Goal: Register for event/course

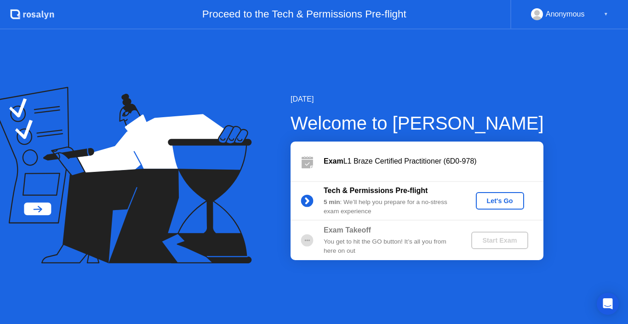
click at [507, 201] on div "Let's Go" at bounding box center [499, 200] width 41 height 7
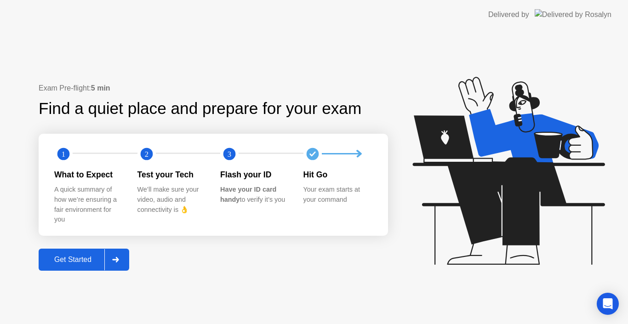
click at [76, 261] on div "Get Started" at bounding box center [72, 260] width 63 height 8
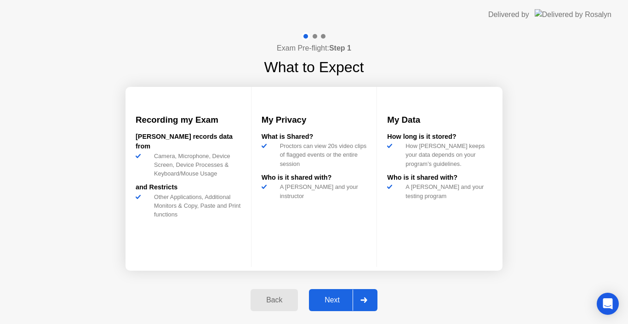
click at [336, 297] on div "Next" at bounding box center [332, 300] width 41 height 8
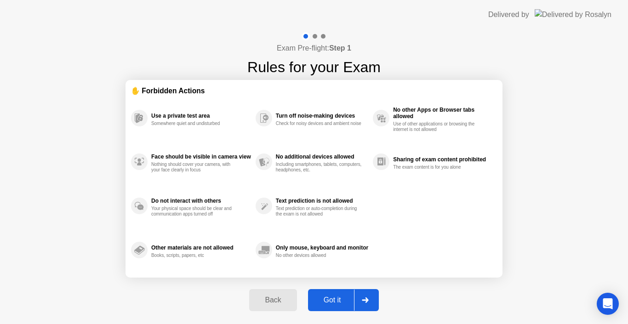
click at [367, 297] on icon at bounding box center [365, 300] width 7 height 6
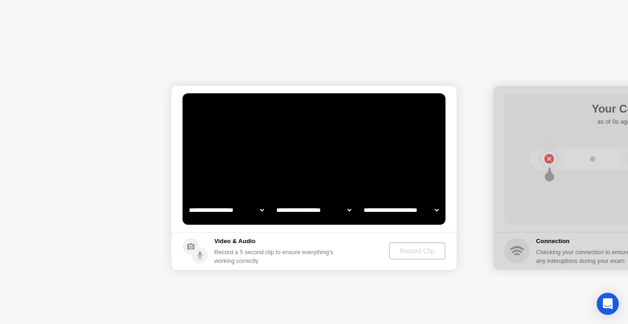
select select "**********"
select select "*******"
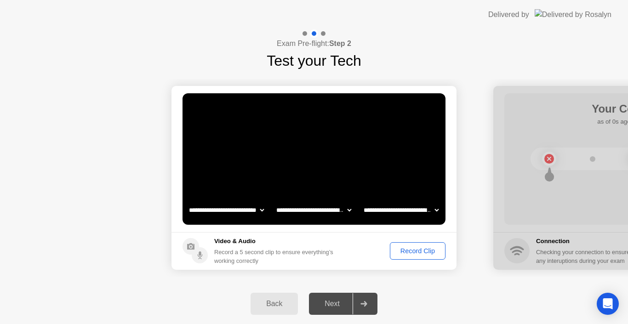
click at [410, 250] on div "Record Clip" at bounding box center [417, 250] width 49 height 7
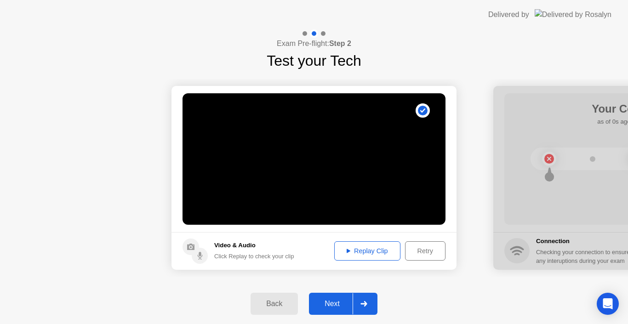
click at [364, 249] on div "Replay Clip" at bounding box center [367, 250] width 60 height 7
click at [350, 250] on div "Replay Clip" at bounding box center [367, 250] width 60 height 7
click at [364, 296] on div at bounding box center [363, 303] width 22 height 21
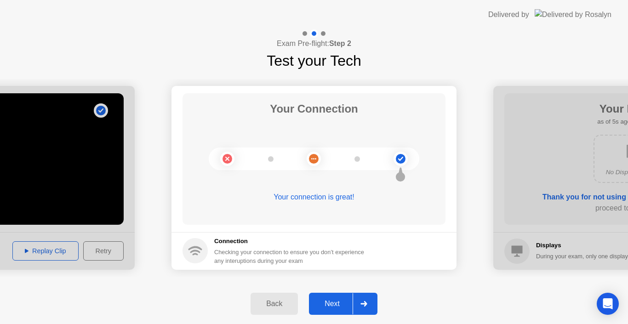
click at [361, 301] on icon at bounding box center [363, 304] width 7 height 6
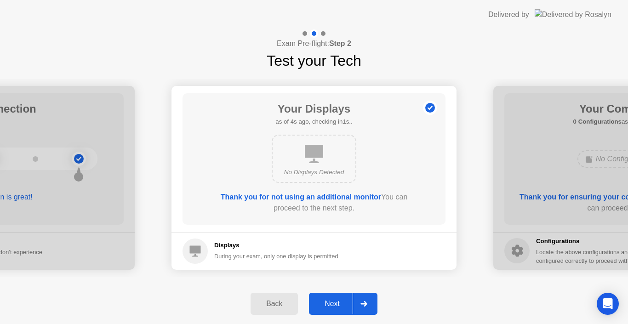
click at [369, 301] on div at bounding box center [363, 303] width 22 height 21
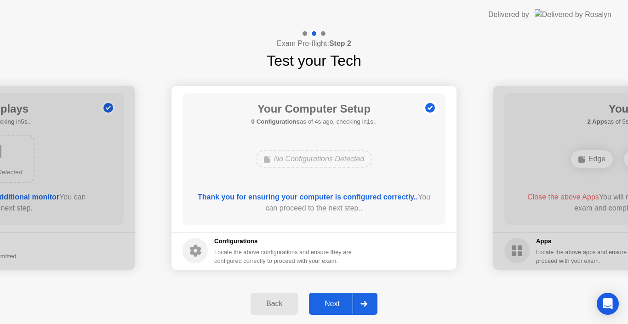
click at [369, 301] on div at bounding box center [363, 303] width 22 height 21
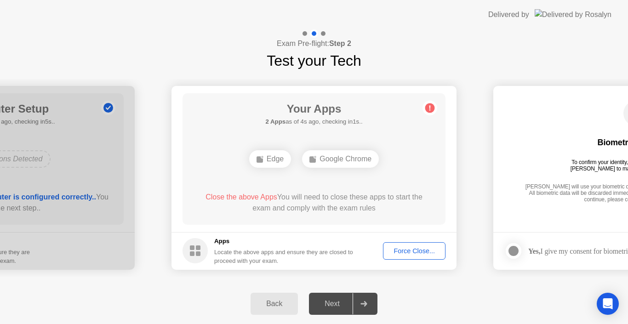
click at [422, 245] on button "Force Close..." at bounding box center [414, 250] width 63 height 17
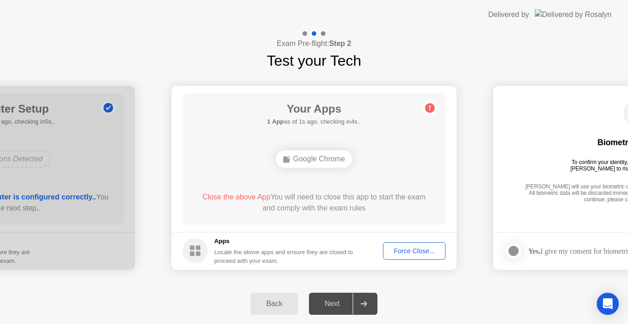
click at [403, 247] on div "Force Close..." at bounding box center [414, 250] width 56 height 7
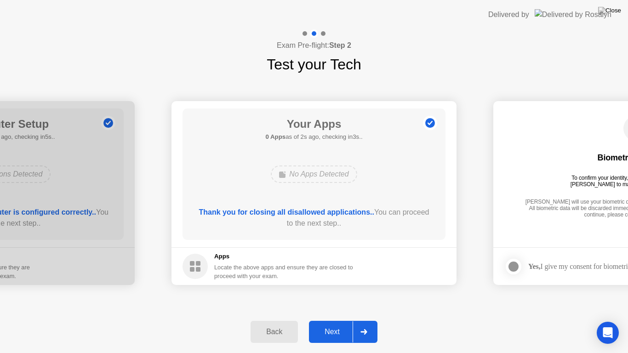
click at [364, 324] on div at bounding box center [363, 331] width 22 height 21
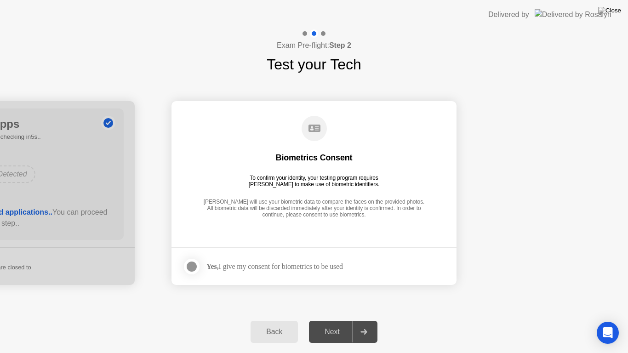
click at [195, 265] on div at bounding box center [191, 266] width 11 height 11
click at [370, 324] on div at bounding box center [363, 331] width 22 height 21
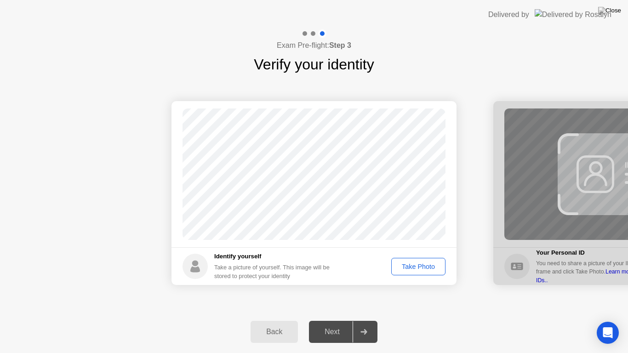
click at [408, 267] on div "Take Photo" at bounding box center [418, 266] width 48 height 7
click at [361, 324] on div at bounding box center [363, 331] width 22 height 21
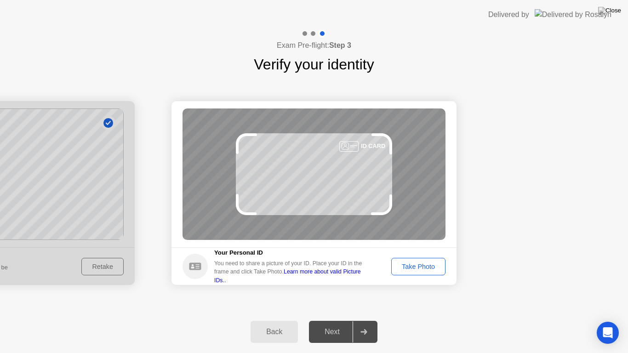
click at [409, 263] on div "Take Photo" at bounding box center [418, 266] width 48 height 7
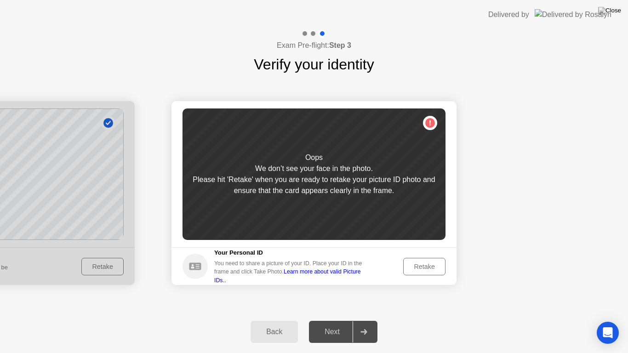
click at [425, 268] on div "Retake" at bounding box center [424, 266] width 36 height 7
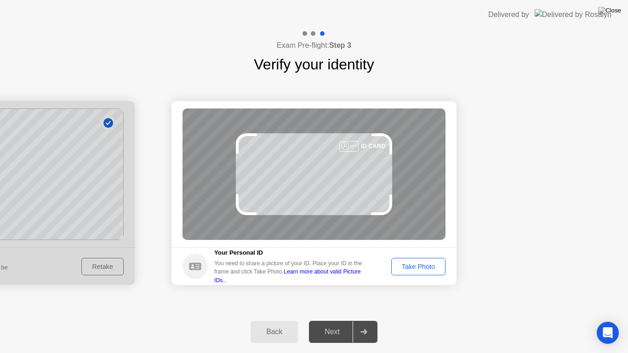
click at [425, 268] on div "Take Photo" at bounding box center [418, 266] width 48 height 7
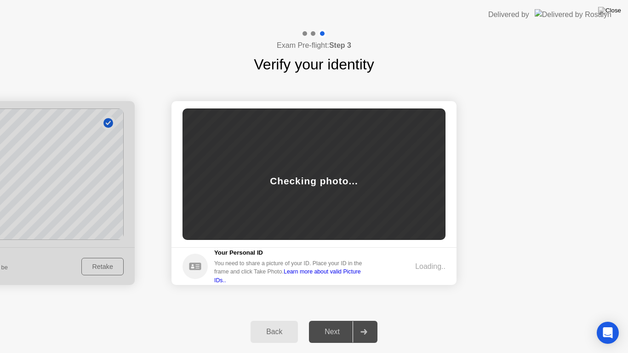
click at [425, 268] on div "Loading.." at bounding box center [430, 266] width 30 height 11
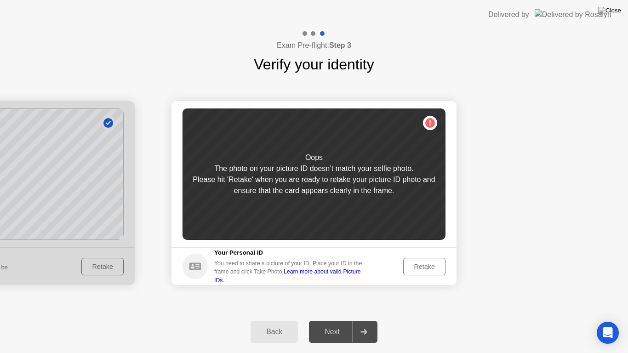
click at [425, 268] on div "Retake" at bounding box center [424, 266] width 36 height 7
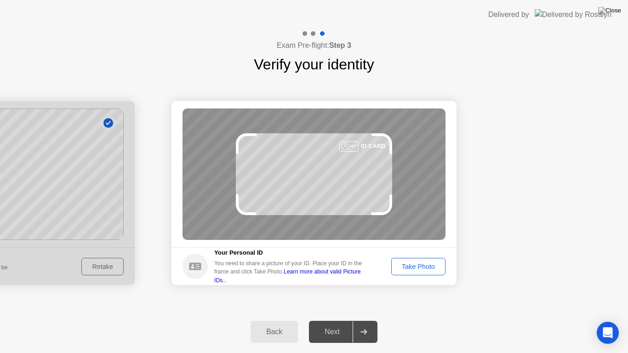
click at [414, 263] on div "Take Photo" at bounding box center [418, 266] width 48 height 7
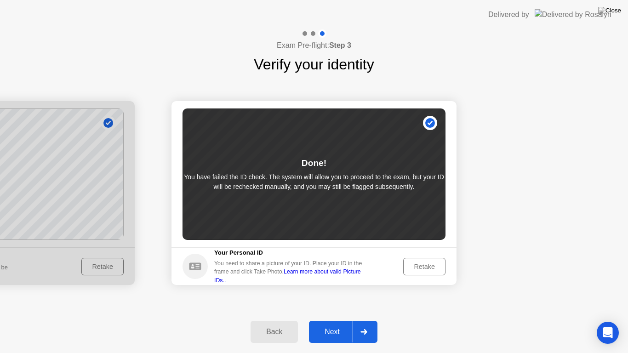
click at [339, 324] on div "Next" at bounding box center [332, 332] width 41 height 8
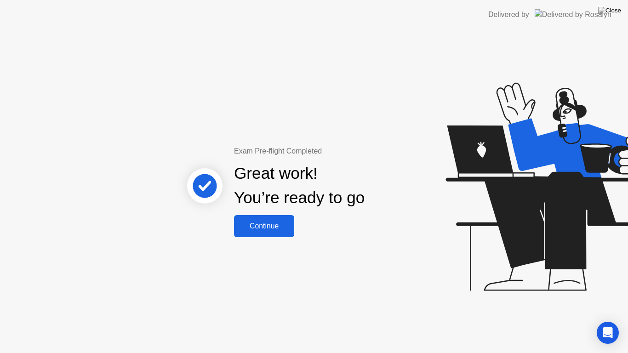
click at [274, 222] on div "Continue" at bounding box center [264, 226] width 55 height 8
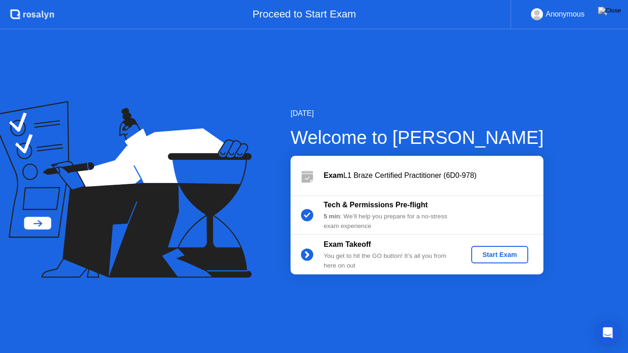
click at [500, 251] on div "Start Exam" at bounding box center [499, 254] width 49 height 7
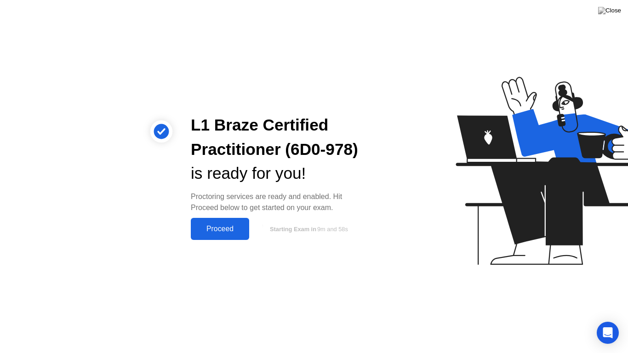
click at [222, 227] on div "Proceed" at bounding box center [219, 229] width 53 height 8
